Goal: Task Accomplishment & Management: Use online tool/utility

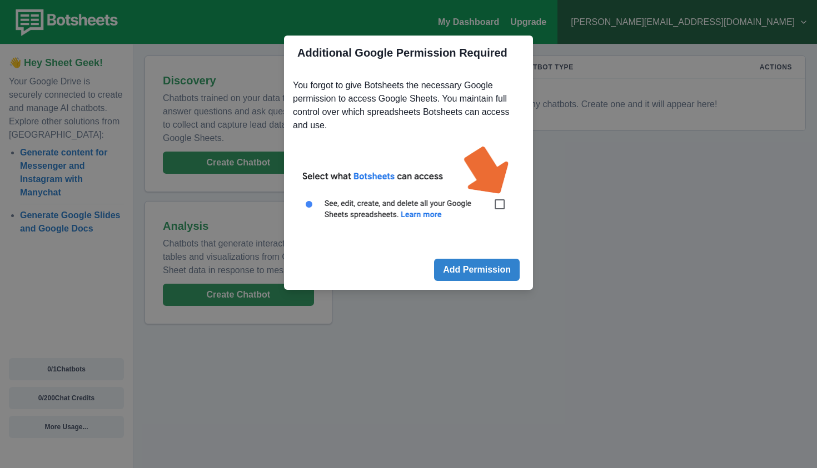
click at [499, 206] on img at bounding box center [408, 189] width 231 height 104
click at [483, 275] on button "Add Permission" at bounding box center [477, 270] width 86 height 22
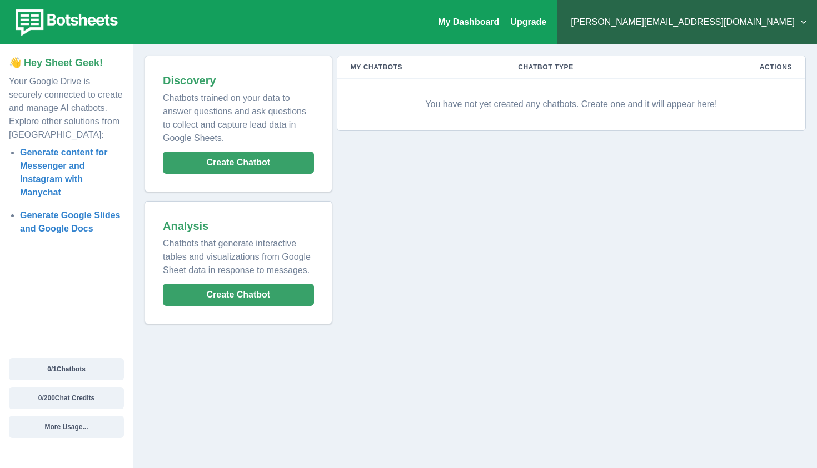
click at [471, 104] on p "You have not yet created any chatbots. Create one and it will appear here!" at bounding box center [571, 104] width 441 height 33
click at [499, 22] on link "My Dashboard" at bounding box center [468, 21] width 61 height 9
click at [226, 166] on button "Create Chatbot" at bounding box center [238, 163] width 151 height 22
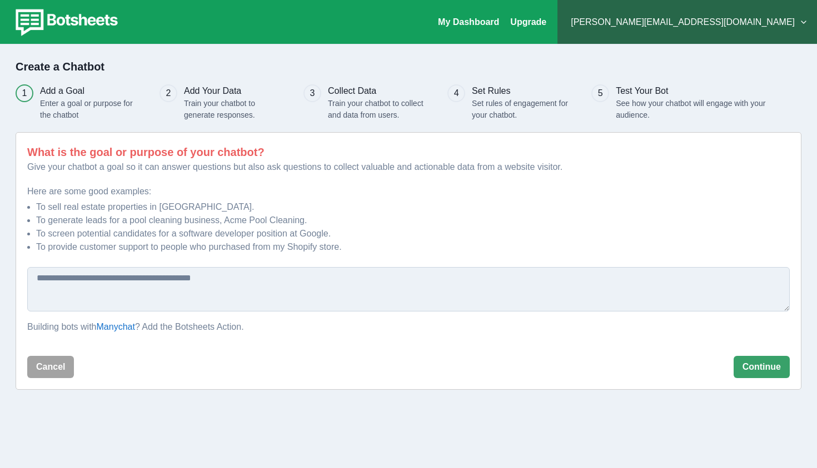
click at [127, 303] on textarea at bounding box center [408, 289] width 762 height 44
